Goal: Task Accomplishment & Management: Complete application form

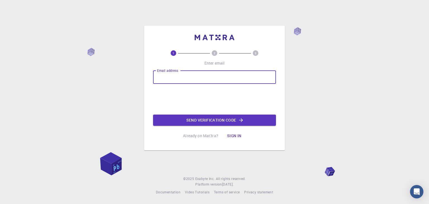
click at [183, 73] on input "Email address" at bounding box center [214, 76] width 123 height 13
type input "[EMAIL_ADDRESS][DOMAIN_NAME]"
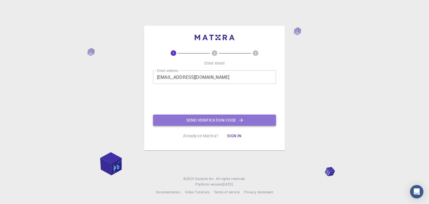
click at [201, 123] on button "Send verification code" at bounding box center [214, 119] width 123 height 11
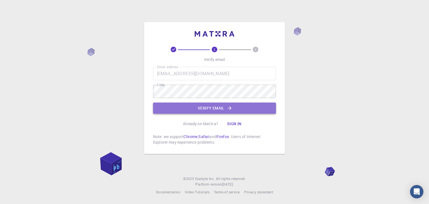
click at [190, 111] on button "Verify email" at bounding box center [214, 107] width 123 height 11
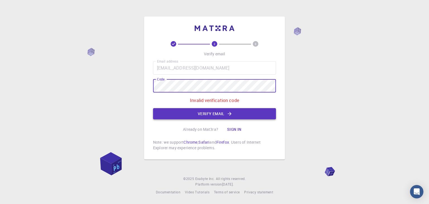
click at [202, 116] on button "Verify email" at bounding box center [214, 113] width 123 height 11
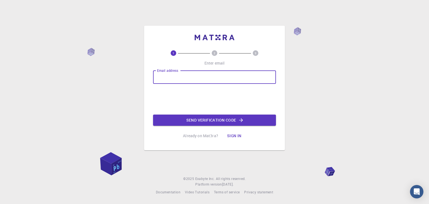
click at [205, 73] on input "Email address" at bounding box center [214, 76] width 123 height 13
type input "[EMAIL_ADDRESS][DOMAIN_NAME]"
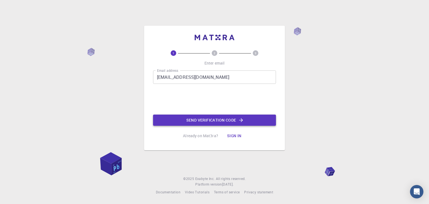
click at [199, 119] on button "Send verification code" at bounding box center [214, 119] width 123 height 11
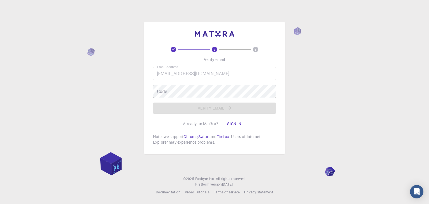
click at [158, 90] on div "Code Code" at bounding box center [214, 91] width 123 height 13
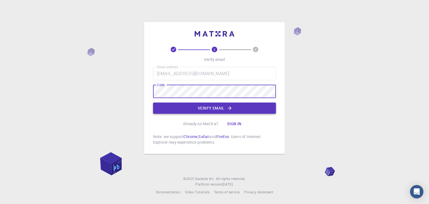
click at [180, 107] on button "Verify email" at bounding box center [214, 107] width 123 height 11
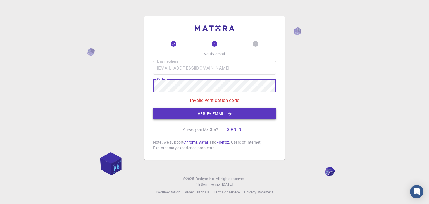
click at [208, 111] on button "Verify email" at bounding box center [214, 113] width 123 height 11
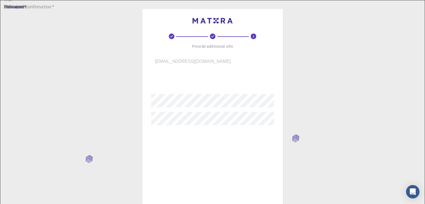
click at [184, 82] on input "username   *" at bounding box center [216, 82] width 131 height 16
type input "hesham"
click at [184, 133] on input "Fullname   *" at bounding box center [216, 138] width 131 height 16
type input "Heshamahmed"
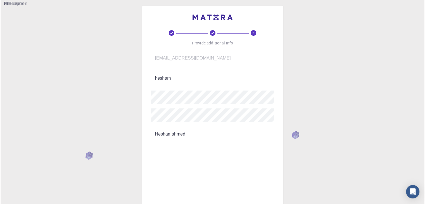
scroll to position [80, 0]
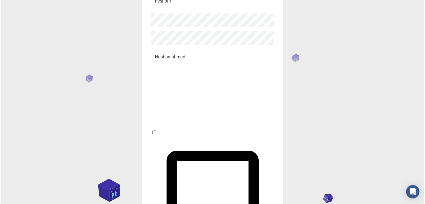
click at [156, 130] on input "I accept the Terms of Service / Privacy Policy *" at bounding box center [154, 132] width 4 height 4
checkbox input "true"
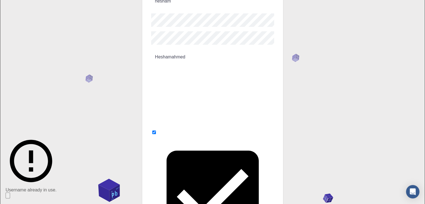
scroll to position [0, 0]
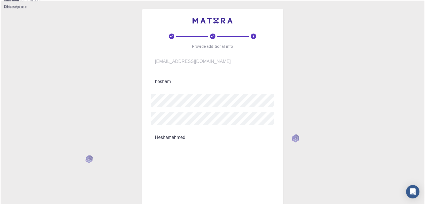
click at [182, 78] on input "hesham" at bounding box center [216, 82] width 131 height 16
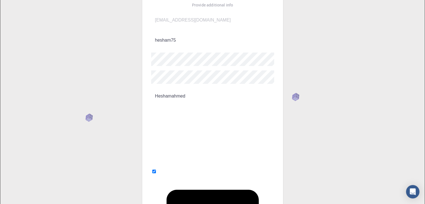
scroll to position [80, 0]
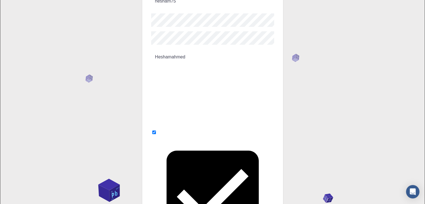
type input "hesham75"
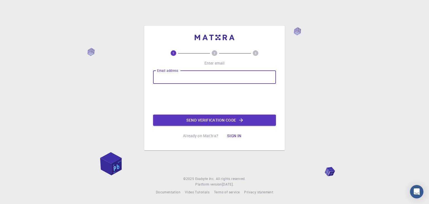
click at [175, 80] on input "Email address" at bounding box center [214, 76] width 123 height 13
type input "[EMAIL_ADDRESS][DOMAIN_NAME]"
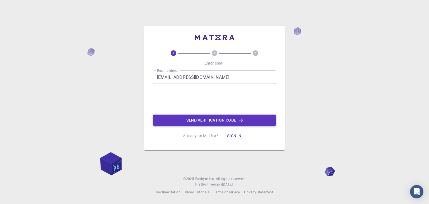
click at [198, 119] on button "Send verification code" at bounding box center [214, 119] width 123 height 11
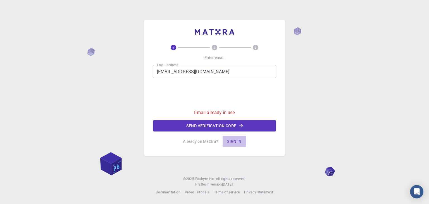
click at [239, 141] on button "Sign in" at bounding box center [233, 141] width 23 height 11
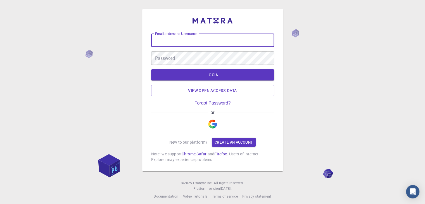
click at [187, 42] on input "Email address or Username" at bounding box center [212, 39] width 123 height 13
type input "hesham75"
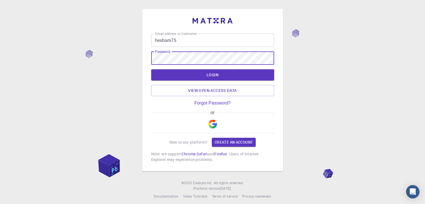
click at [151, 69] on button "LOGIN" at bounding box center [212, 74] width 123 height 11
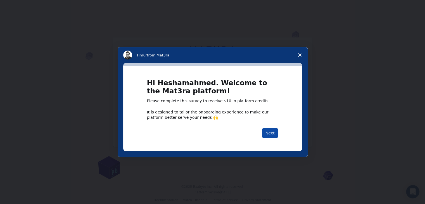
click at [269, 135] on button "Next" at bounding box center [270, 132] width 16 height 9
click at [272, 135] on button "Next" at bounding box center [270, 132] width 16 height 9
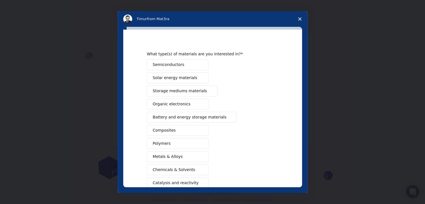
scroll to position [5, 0]
click at [178, 63] on span "Semiconductors" at bounding box center [169, 65] width 32 height 6
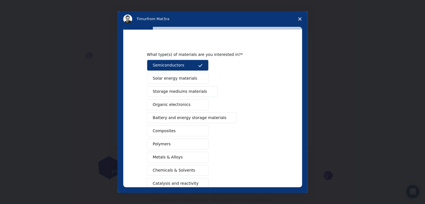
scroll to position [64, 0]
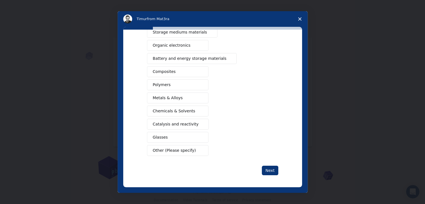
click at [194, 60] on span "Battery and energy storage materials" at bounding box center [190, 59] width 74 height 6
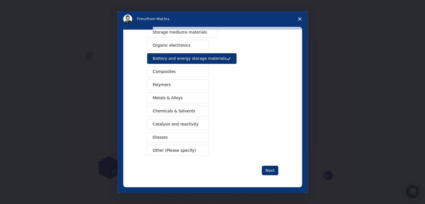
click at [177, 152] on button "Other (Please specify)" at bounding box center [177, 150] width 61 height 11
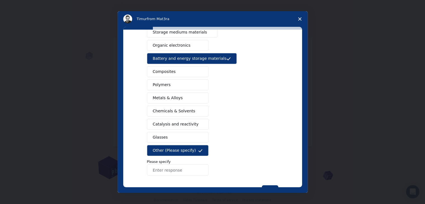
click at [179, 171] on input "Enter response" at bounding box center [177, 169] width 61 height 11
type input "Instruments"
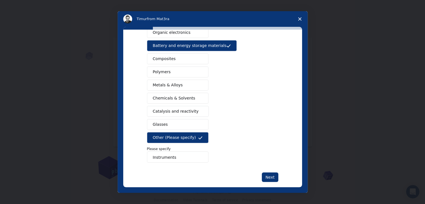
scroll to position [84, 0]
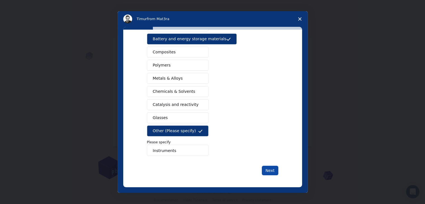
click at [271, 170] on button "Next" at bounding box center [270, 170] width 16 height 9
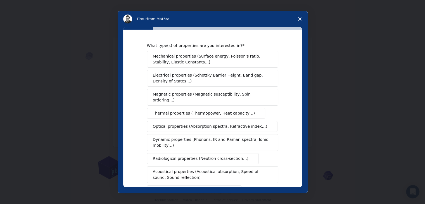
click at [233, 60] on span "Mechanical properties (Surface energy, Poisson's ratio, Stability, Elastic Cons…" at bounding box center [211, 59] width 116 height 12
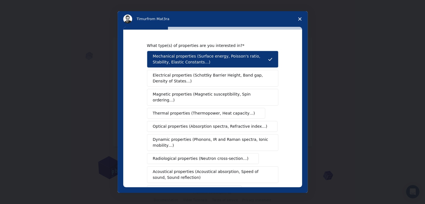
click at [215, 78] on span "Electrical properties (Schottky Barrier Height, Band gap, Density of States…)" at bounding box center [211, 78] width 116 height 12
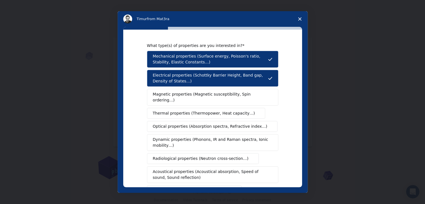
click at [204, 95] on span "Magnetic properties (Magnetic susceptibility, Spin ordering…)" at bounding box center [210, 97] width 115 height 12
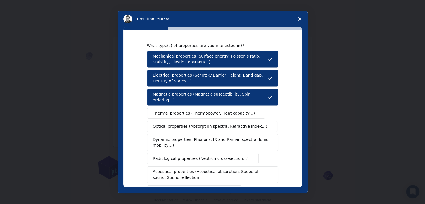
click at [196, 110] on span "Thermal properties (Thermopower, Heat capacity…)" at bounding box center [204, 113] width 102 height 6
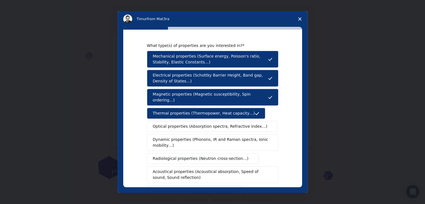
click at [196, 110] on span "Thermal properties (Thermopower, Heat capacity…)" at bounding box center [204, 113] width 102 height 6
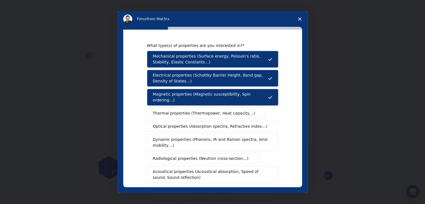
click at [195, 110] on span "Thermal properties (Thermopower, Heat capacity…)" at bounding box center [204, 113] width 102 height 6
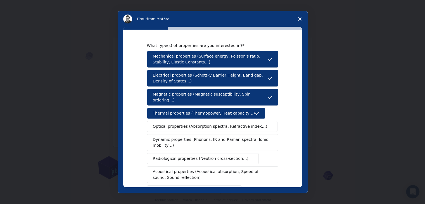
click at [195, 121] on button "Optical properties (Absorption spectra, Refractive index…)" at bounding box center [212, 126] width 131 height 11
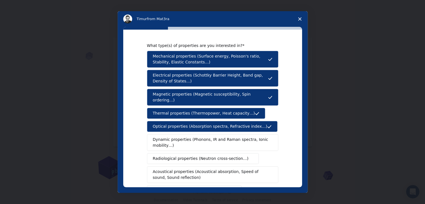
scroll to position [93, 0]
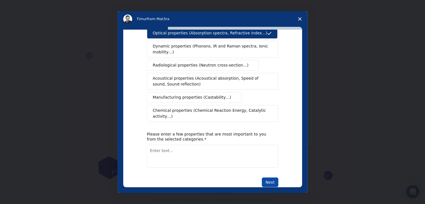
click at [271, 177] on button "Next" at bounding box center [270, 181] width 16 height 9
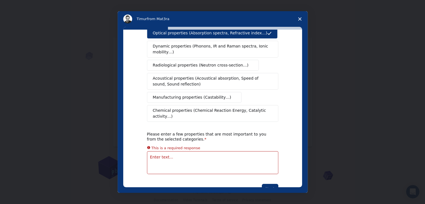
click at [187, 94] on span "Manufacturing properties (Castability…)" at bounding box center [192, 97] width 78 height 6
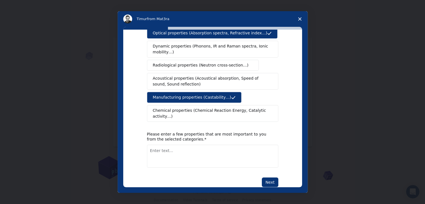
click at [178, 145] on textarea "Enter text..." at bounding box center [212, 156] width 131 height 23
click at [218, 94] on span "Manufacturing properties (Castability…)" at bounding box center [192, 97] width 78 height 6
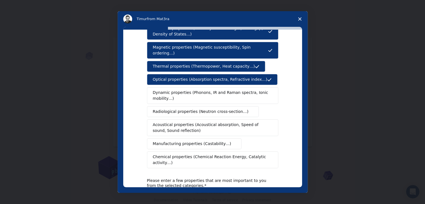
scroll to position [45, 0]
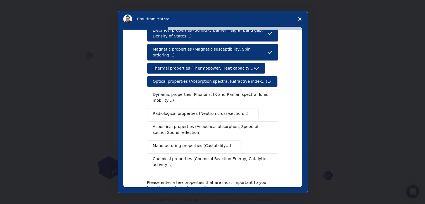
click at [209, 92] on span "Dynamic properties (Phonons, IR and Raman spectra, Ionic mobility…)" at bounding box center [211, 98] width 116 height 12
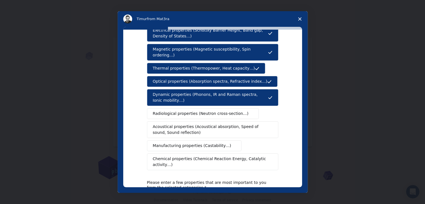
click at [302, 124] on div "What type(s) of properties are you interested in? Mechanical properties (Surfac…" at bounding box center [213, 110] width 190 height 166
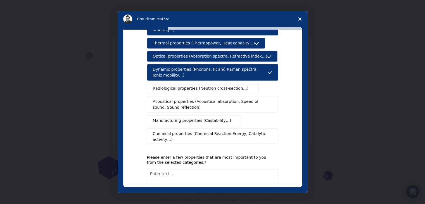
scroll to position [93, 0]
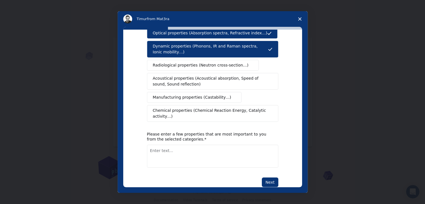
click at [188, 145] on textarea "Enter text..." at bounding box center [212, 156] width 131 height 23
type textarea "Mechanical"
click at [272, 177] on button "Next" at bounding box center [270, 181] width 16 height 9
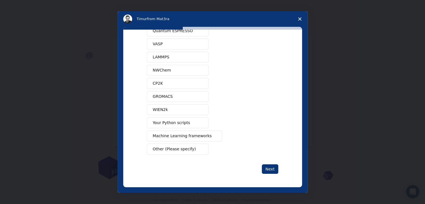
scroll to position [0, 0]
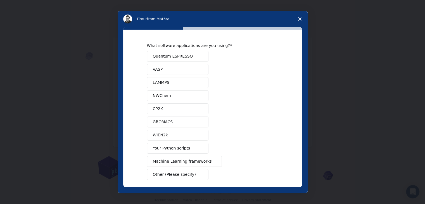
click at [182, 57] on span "Quantum ESPRESSO" at bounding box center [173, 56] width 40 height 6
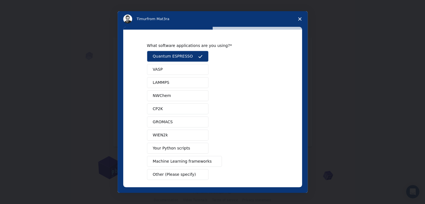
click at [168, 82] on button "LAMMPS" at bounding box center [177, 82] width 61 height 11
click at [172, 82] on button "LAMMPS" at bounding box center [177, 82] width 61 height 11
click at [185, 57] on span "Quantum ESPRESSO" at bounding box center [173, 56] width 40 height 6
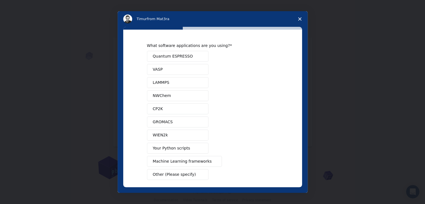
scroll to position [24, 0]
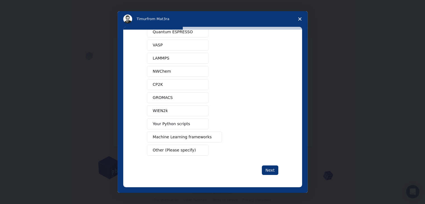
click at [171, 124] on span "Your Python scripts" at bounding box center [171, 124] width 37 height 6
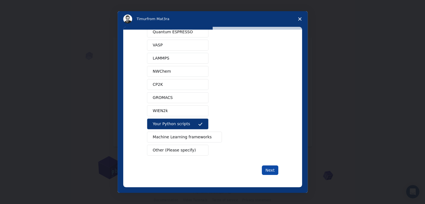
click at [270, 171] on button "Next" at bounding box center [270, 169] width 16 height 9
click at [262, 170] on button "Next" at bounding box center [270, 169] width 16 height 9
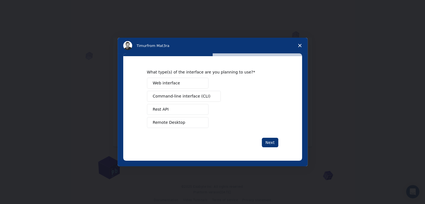
click at [178, 82] on button "Web interface" at bounding box center [177, 83] width 61 height 11
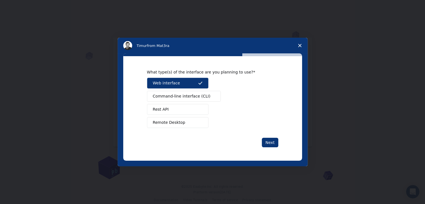
click at [176, 96] on span "Command-line interface (CLI)" at bounding box center [182, 96] width 58 height 6
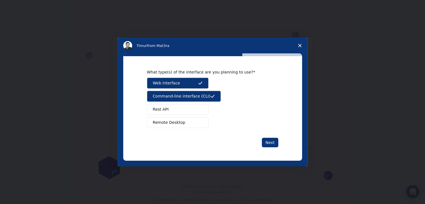
click at [176, 96] on span "Command-line interface (CLI)" at bounding box center [182, 96] width 58 height 6
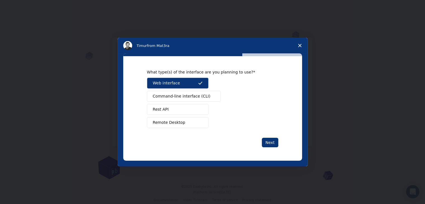
click at [266, 147] on div "What type(s) of the interface are you planning to use? Web interface Command-li…" at bounding box center [212, 108] width 179 height 104
click at [266, 144] on button "Next" at bounding box center [270, 142] width 16 height 9
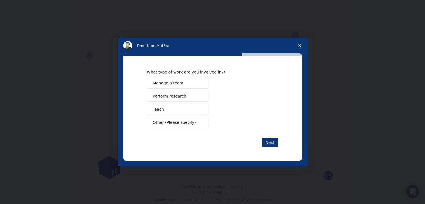
click at [168, 82] on span "Manage a team" at bounding box center [168, 83] width 30 height 6
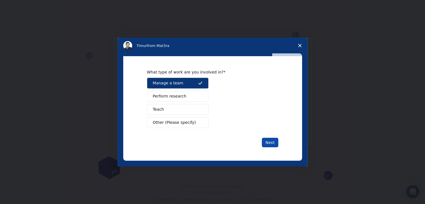
click at [267, 138] on button "Next" at bounding box center [270, 142] width 16 height 9
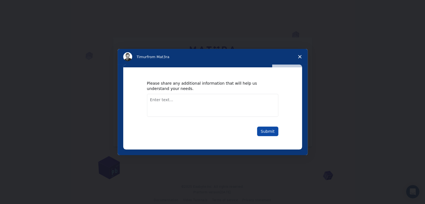
click at [272, 133] on button "Submit" at bounding box center [267, 130] width 21 height 9
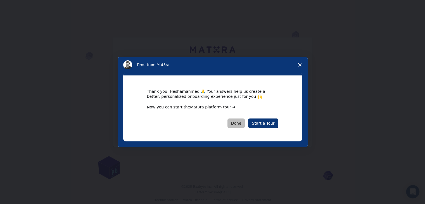
click at [238, 124] on button "Done" at bounding box center [236, 122] width 18 height 9
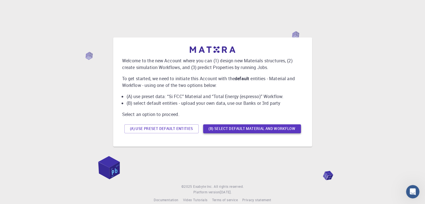
click at [226, 128] on button "(B) Select default material and workflow" at bounding box center [252, 128] width 98 height 9
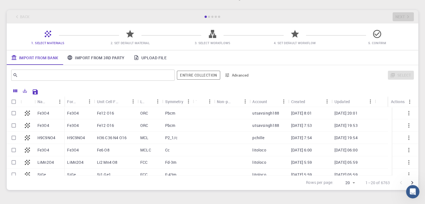
scroll to position [21, 0]
click at [41, 115] on p "Fe3O4" at bounding box center [43, 113] width 12 height 6
checkbox input "true"
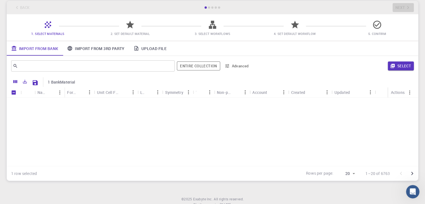
scroll to position [0, 0]
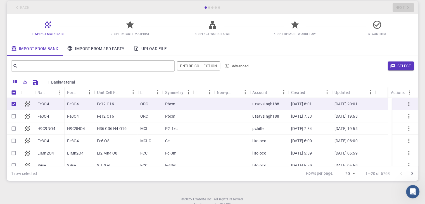
click at [46, 102] on p "Fe3O4" at bounding box center [43, 104] width 12 height 6
checkbox input "false"
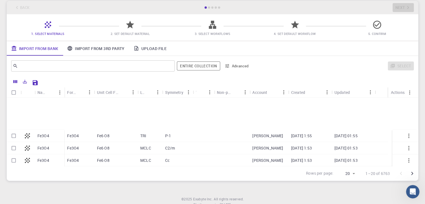
scroll to position [177, 0]
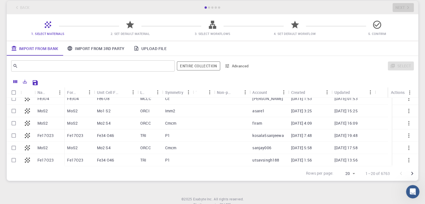
drag, startPoint x: 417, startPoint y: 114, endPoint x: 7, endPoint y: 7, distance: 423.7
